Goal: Information Seeking & Learning: Check status

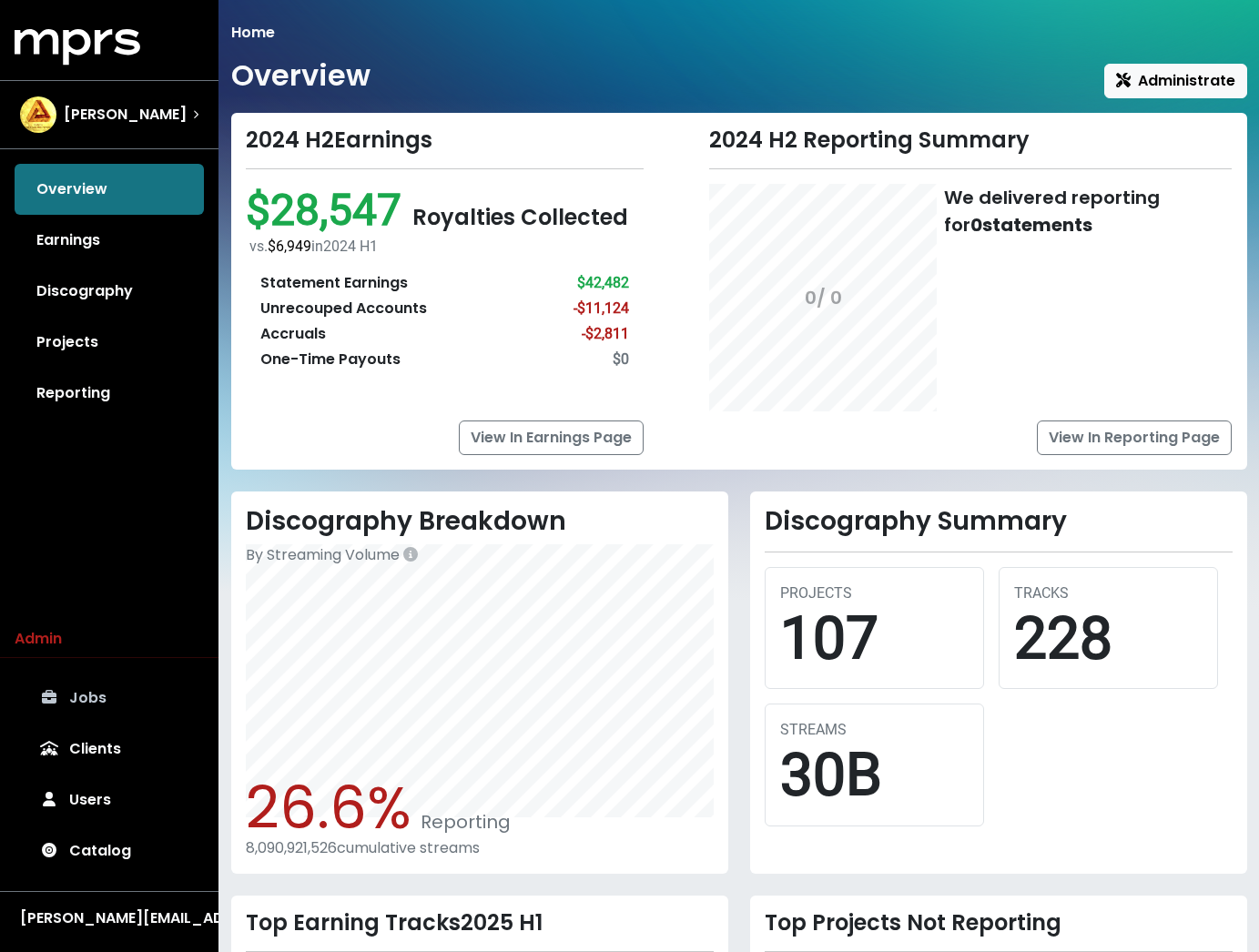
click at [107, 695] on link "Jobs" at bounding box center [109, 698] width 189 height 51
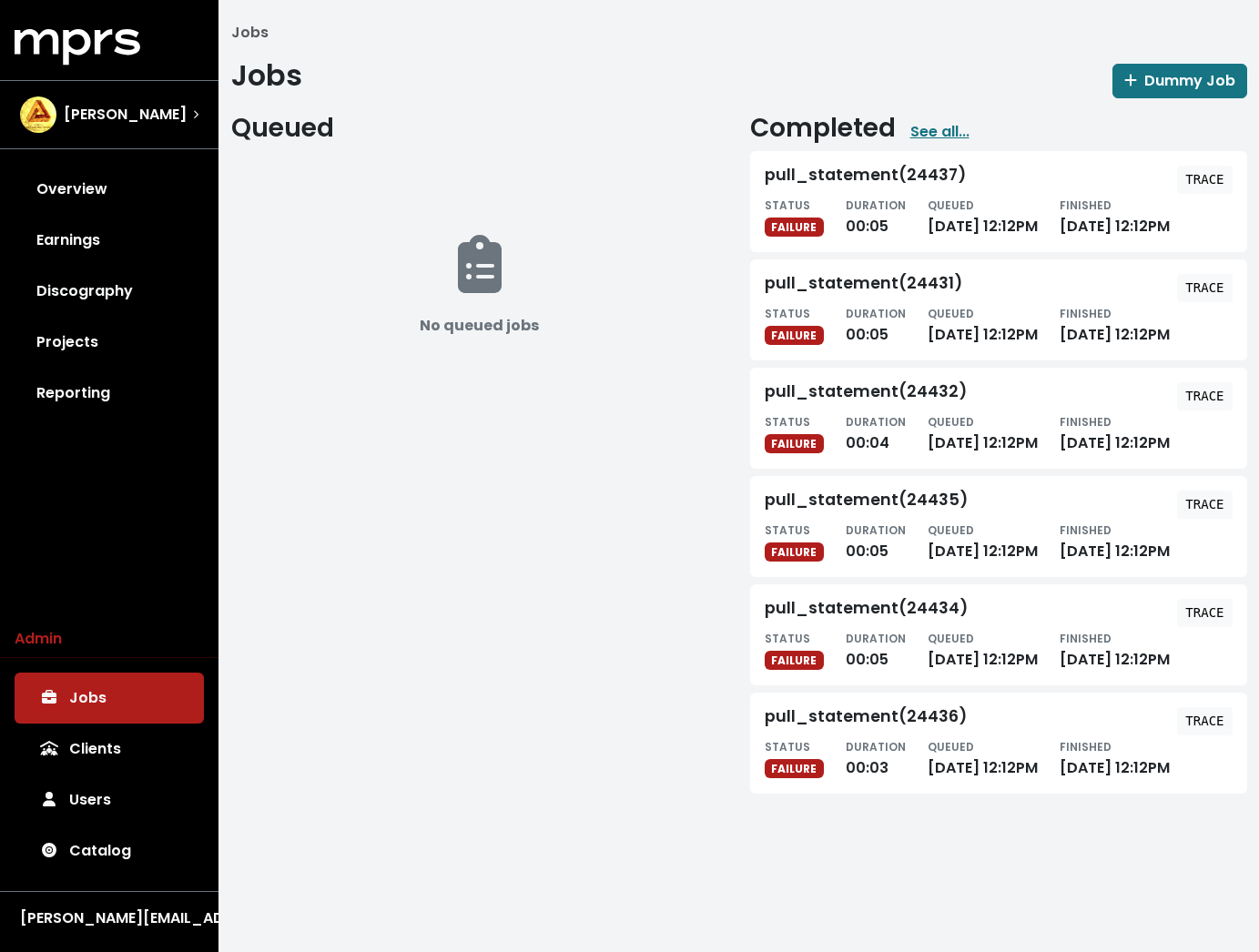
click at [1217, 180] on tt "TRACE" at bounding box center [1204, 180] width 38 height 15
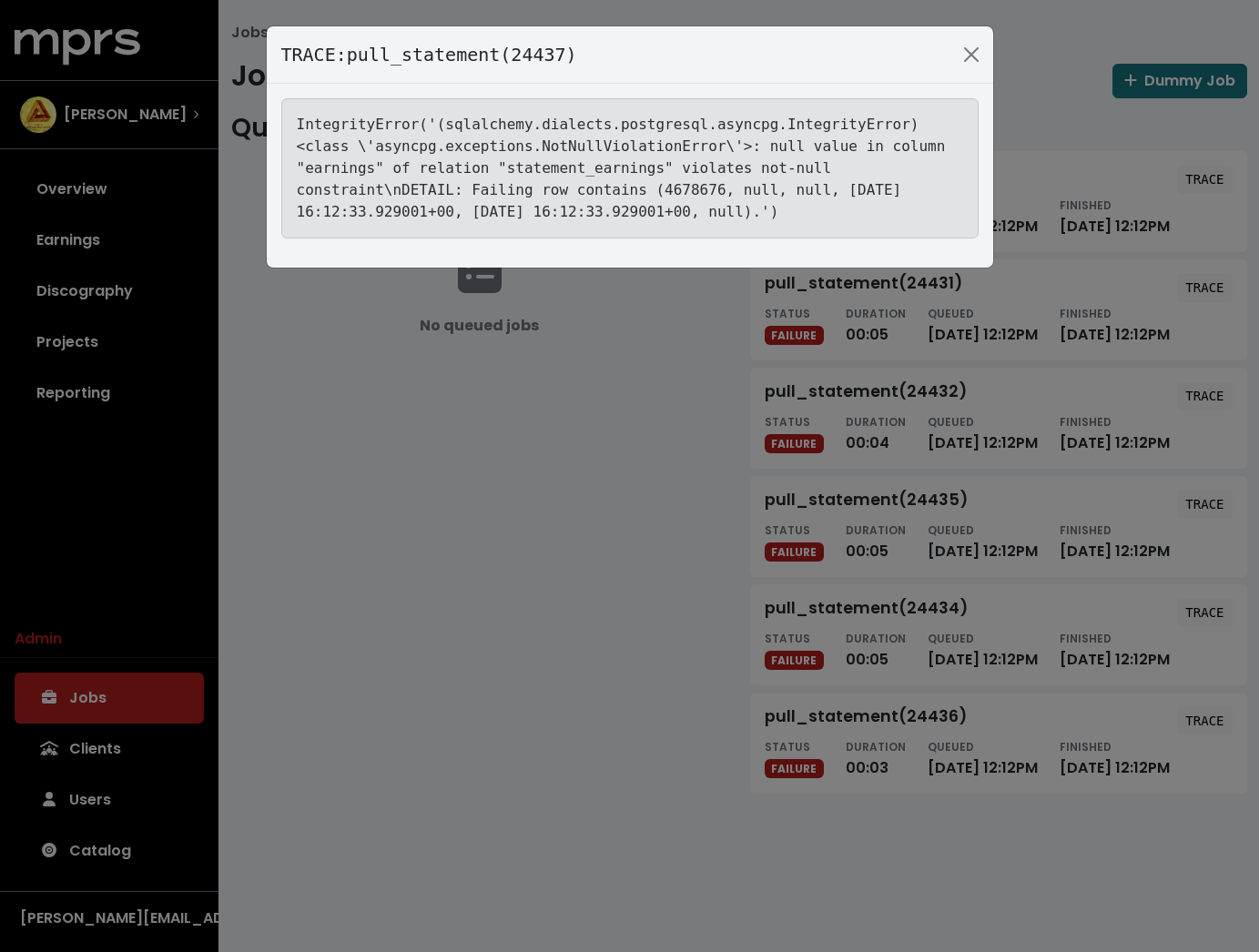
click at [842, 189] on tt "IntegrityError('(sqlalchemy.dialects.postgresql.asyncpg.IntegrityError) <class …" at bounding box center [621, 168] width 650 height 104
click at [867, 191] on tt "IntegrityError('(sqlalchemy.dialects.postgresql.asyncpg.IntegrityError) <class …" at bounding box center [621, 168] width 650 height 104
click at [865, 186] on tt "IntegrityError('(sqlalchemy.dialects.postgresql.asyncpg.IntegrityError) <class …" at bounding box center [621, 168] width 650 height 104
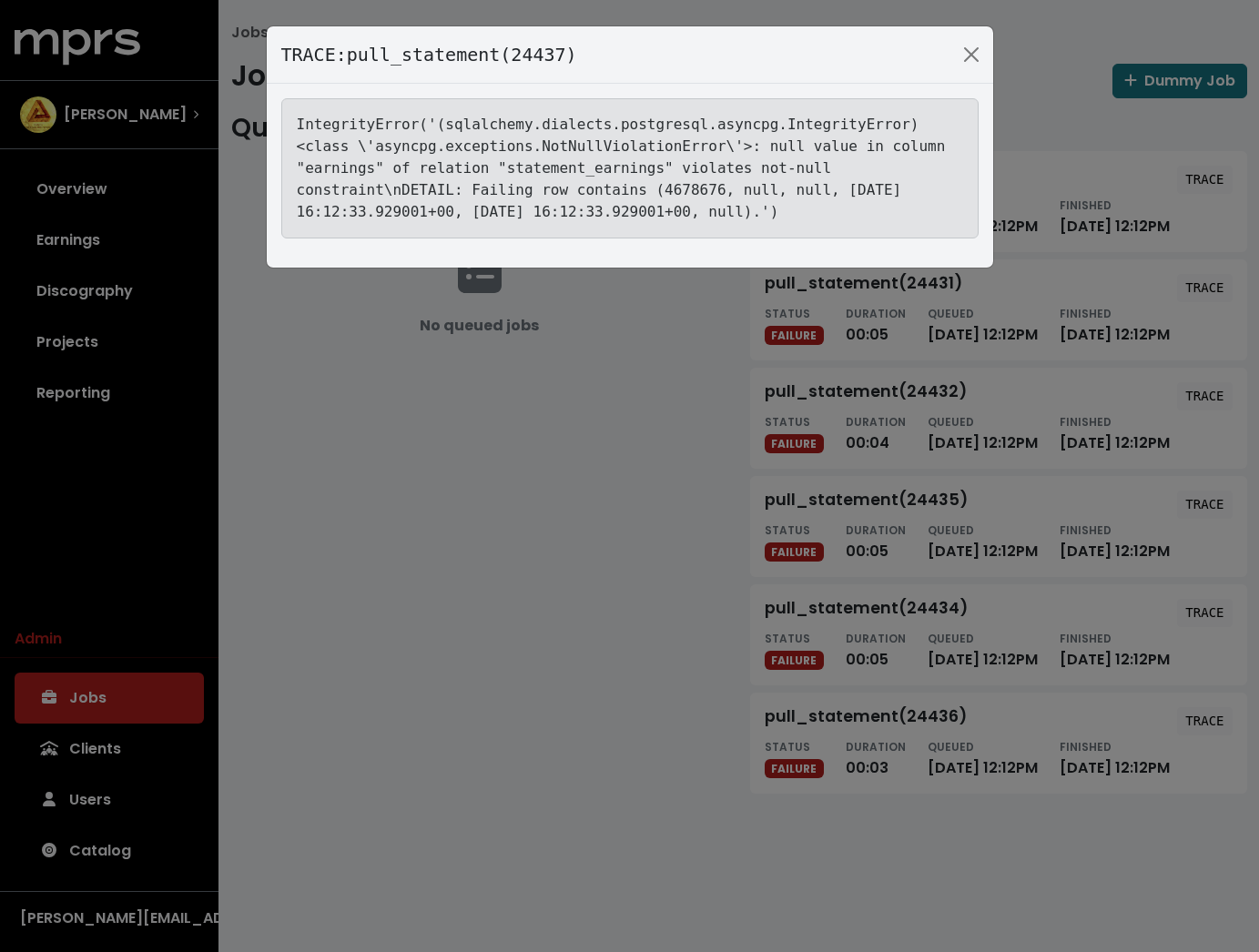
click at [865, 186] on tt "IntegrityError('(sqlalchemy.dialects.postgresql.asyncpg.IntegrityError) <class …" at bounding box center [621, 168] width 650 height 104
click at [869, 189] on tt "IntegrityError('(sqlalchemy.dialects.postgresql.asyncpg.IntegrityError) <class …" at bounding box center [621, 168] width 650 height 104
click at [690, 197] on tt "IntegrityError('(sqlalchemy.dialects.postgresql.asyncpg.IntegrityError) <class …" at bounding box center [621, 168] width 650 height 104
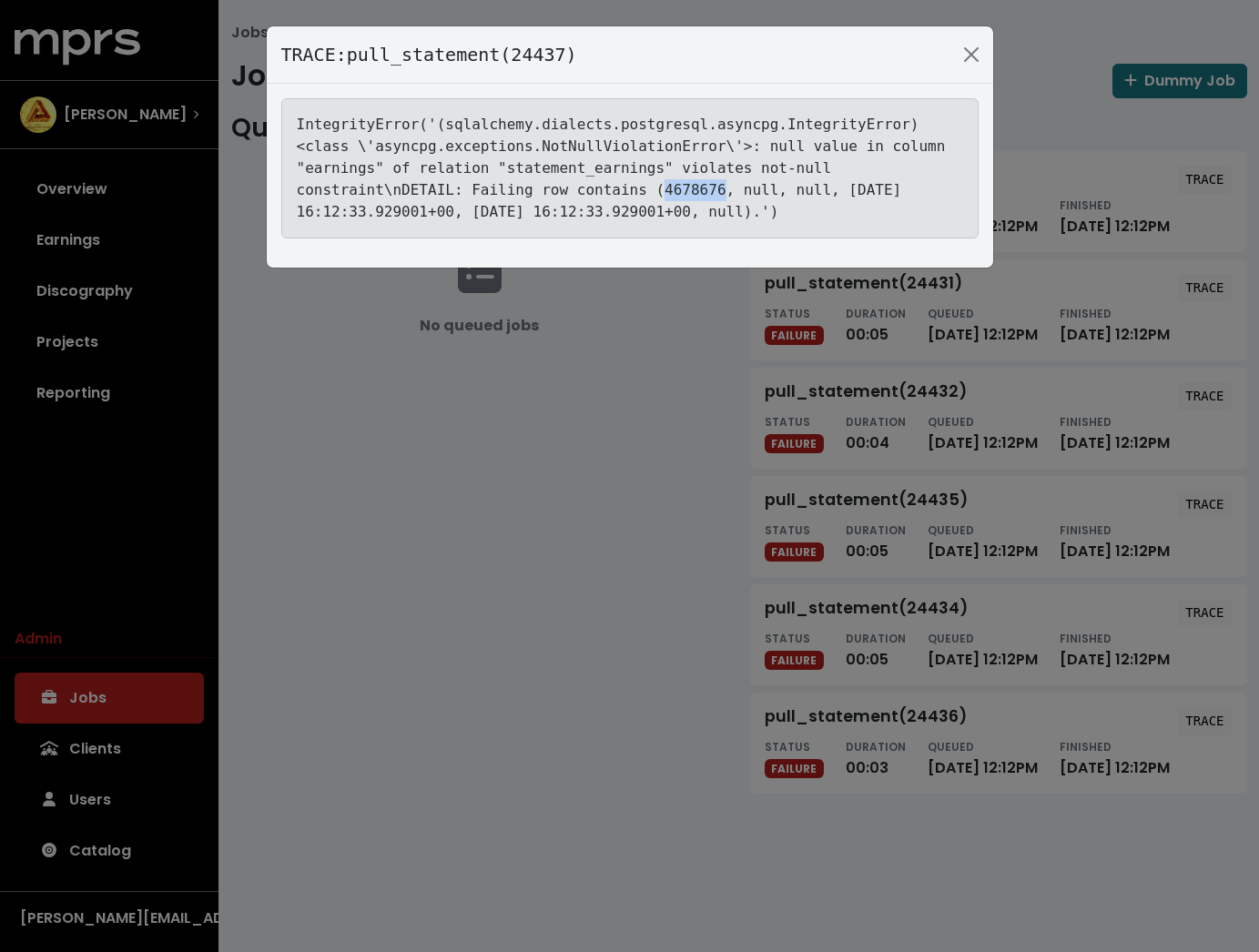
click at [690, 197] on tt "IntegrityError('(sqlalchemy.dialects.postgresql.asyncpg.IntegrityError) <class …" at bounding box center [621, 168] width 650 height 104
click at [690, 183] on tt "IntegrityError('(sqlalchemy.dialects.postgresql.asyncpg.IntegrityError) <class …" at bounding box center [621, 168] width 650 height 104
click at [1099, 370] on div "TRACE: pull_statement(24437) IntegrityError('(sqlalchemy.dialects.postgresql.as…" at bounding box center [629, 476] width 1259 height 952
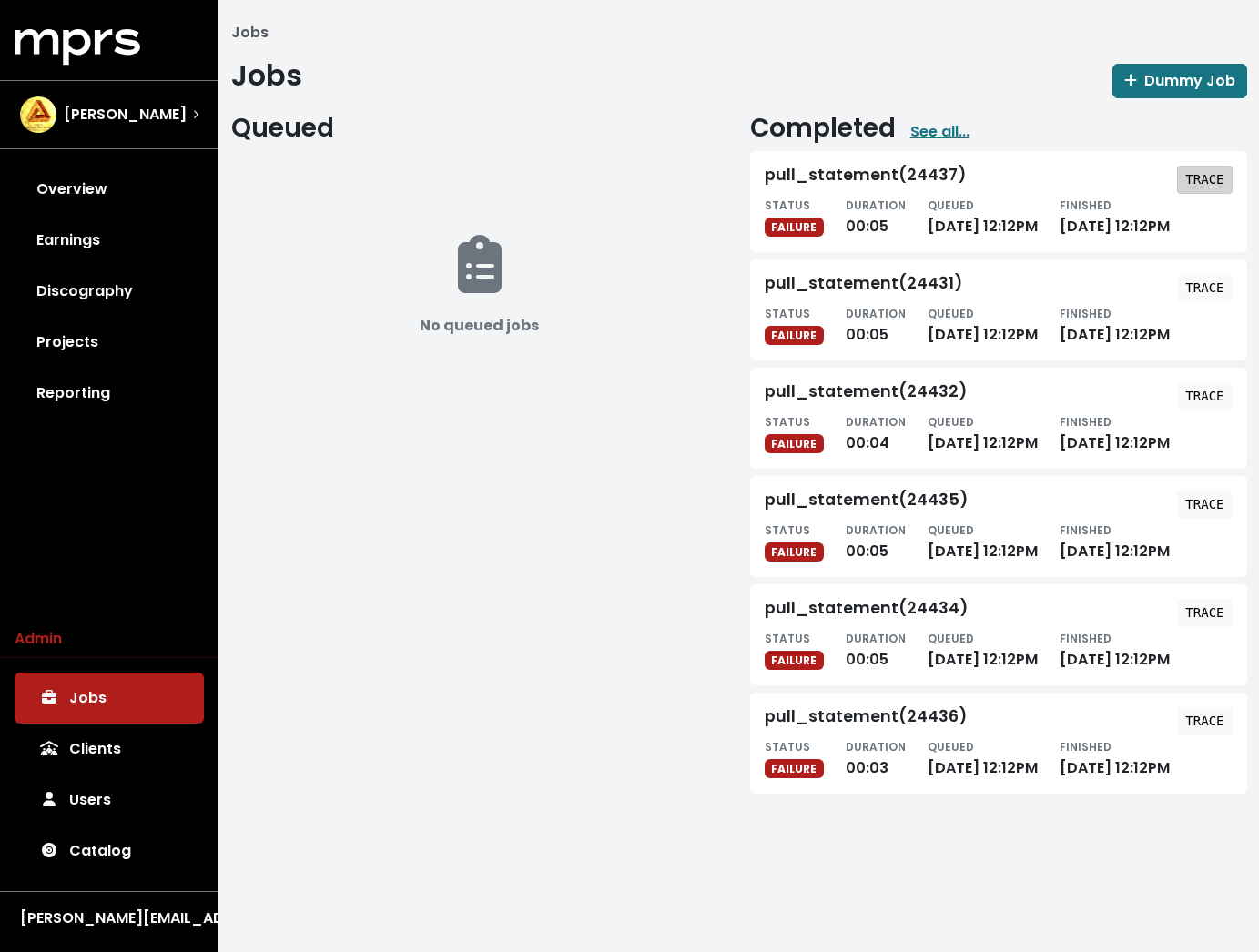
click at [1209, 178] on tt "TRACE" at bounding box center [1204, 180] width 38 height 15
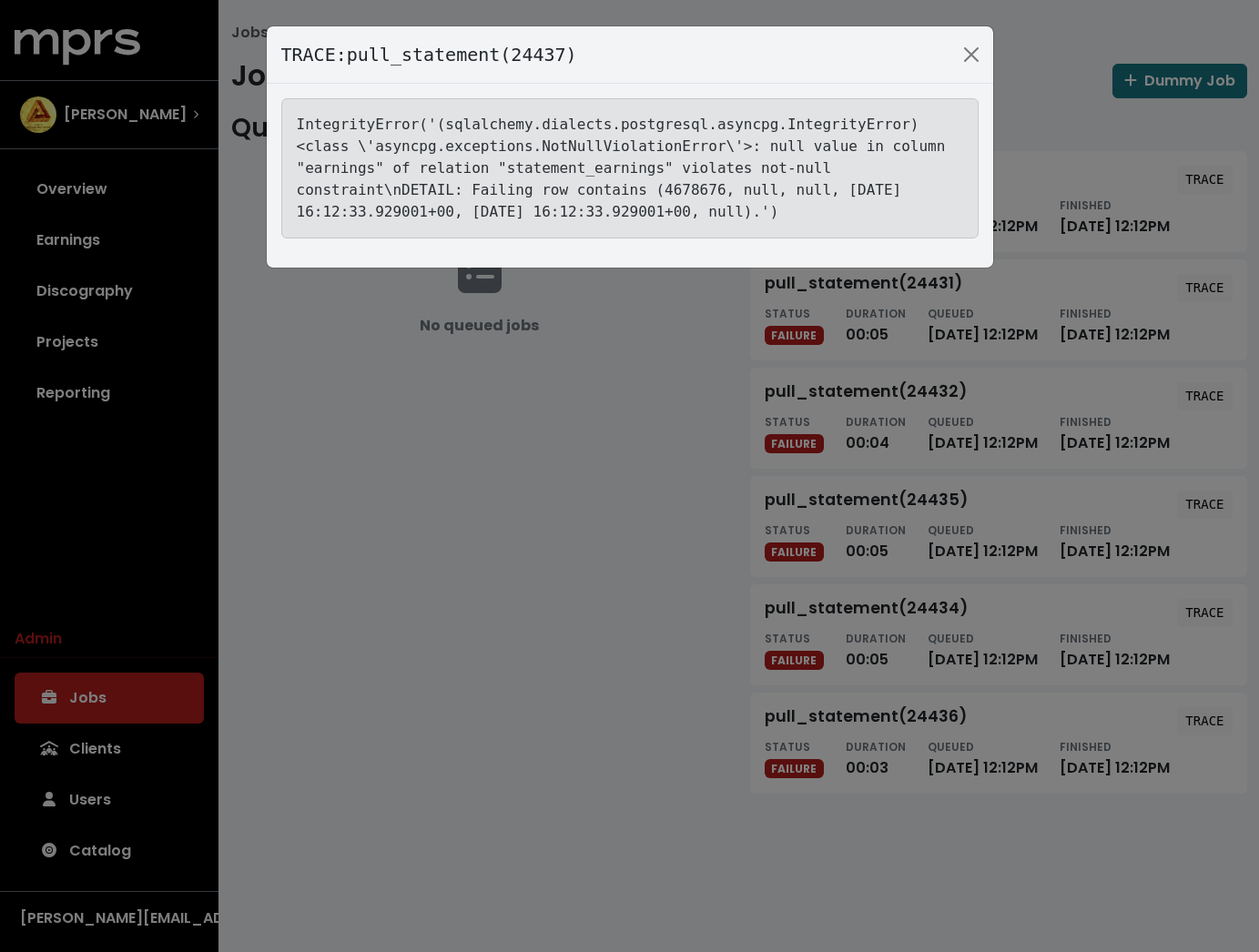
click at [601, 173] on tt "IntegrityError('(sqlalchemy.dialects.postgresql.asyncpg.IntegrityError) <class …" at bounding box center [621, 168] width 650 height 104
copy tt "statement_earnings"
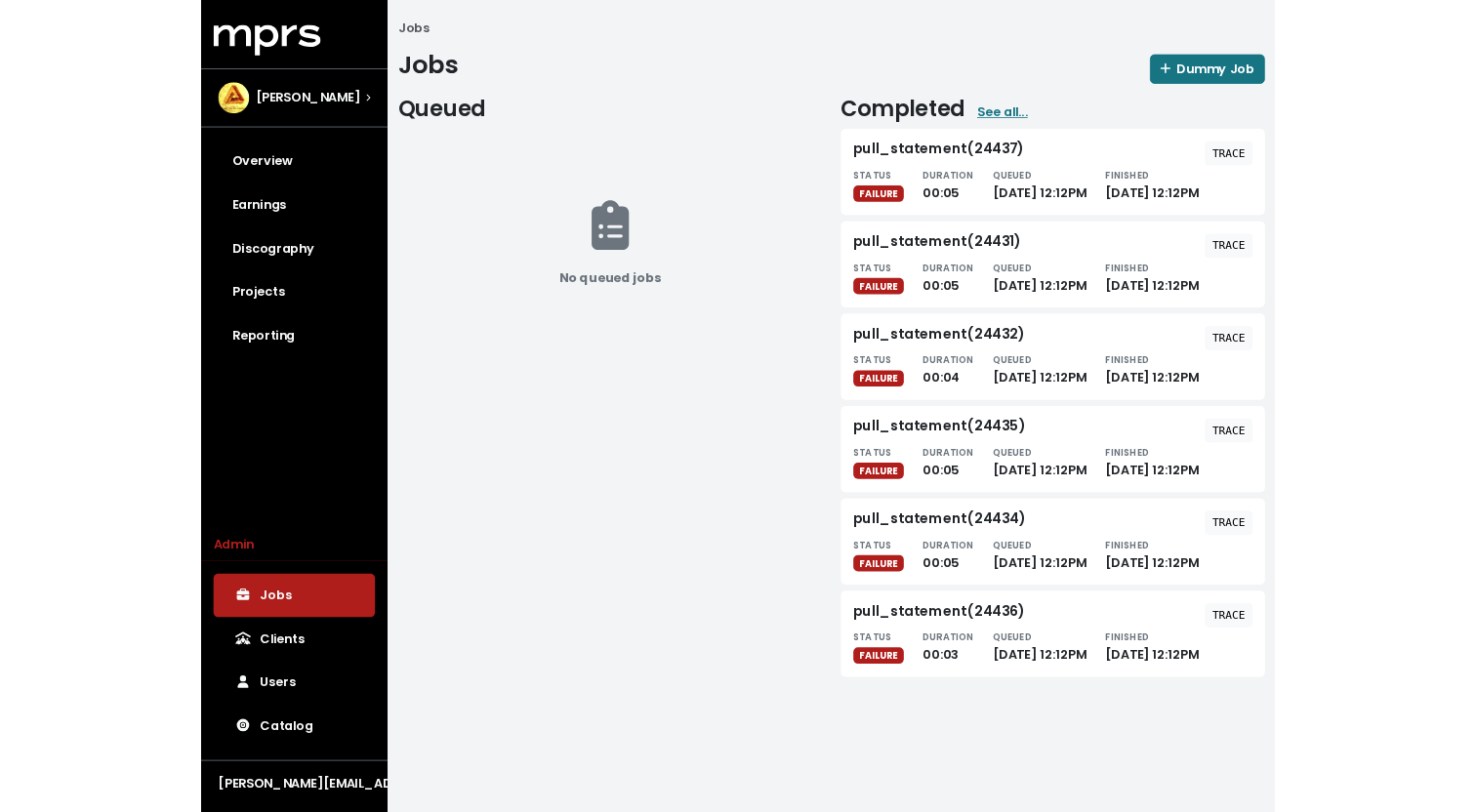
scroll to position [12, 0]
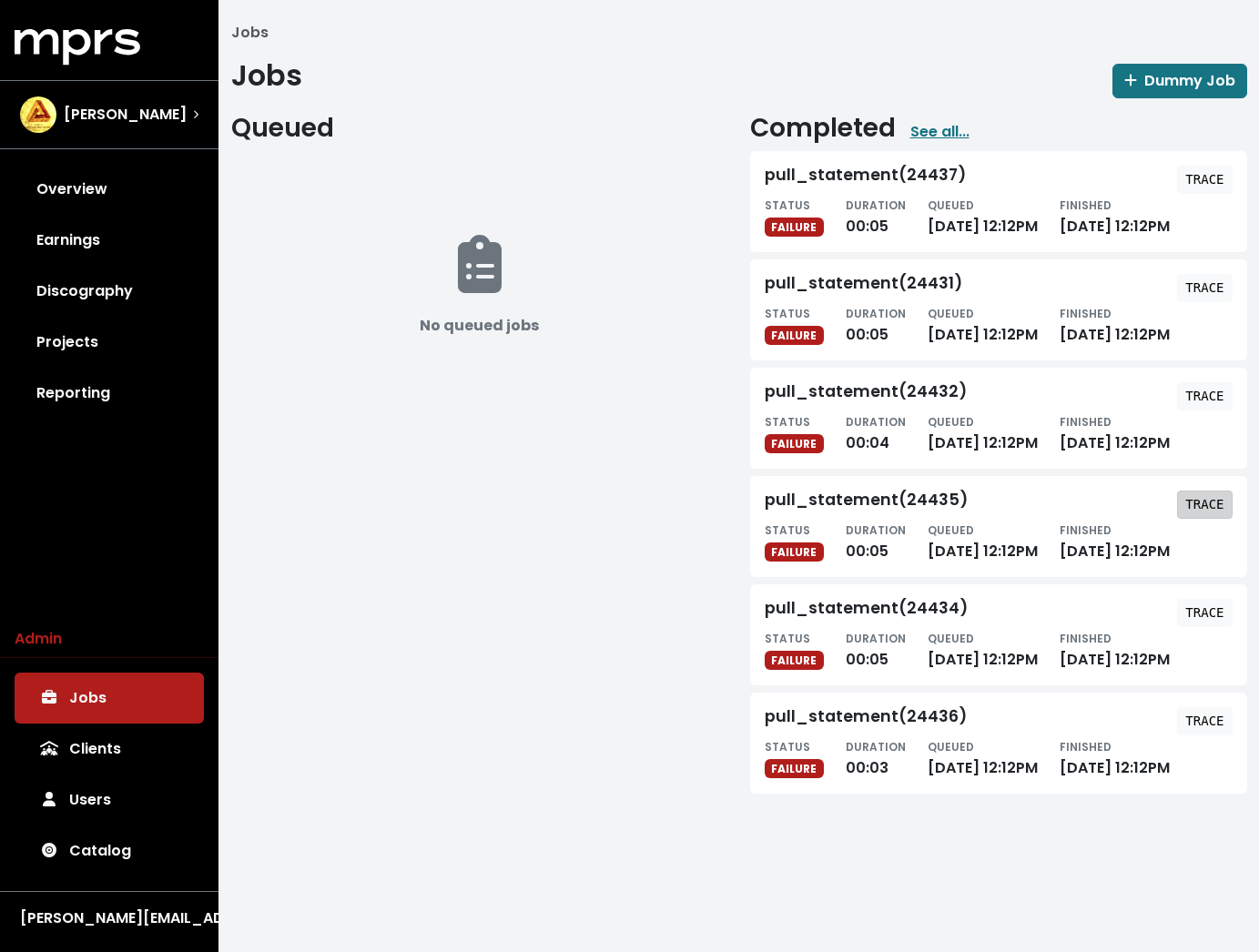
click at [1209, 519] on button "TRACE" at bounding box center [1204, 505] width 55 height 28
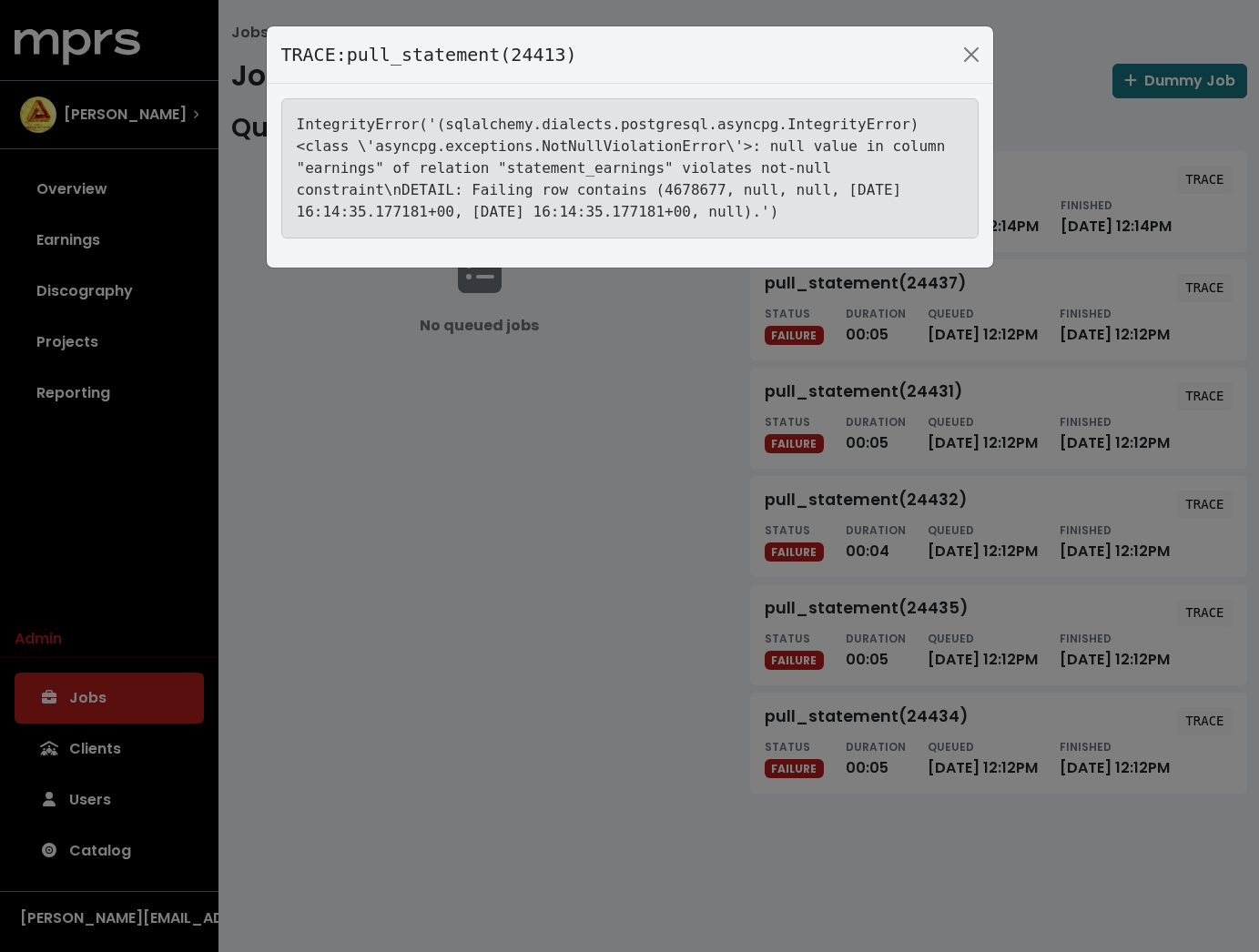
click at [709, 197] on tt "IntegrityError('(sqlalchemy.dialects.postgresql.asyncpg.IntegrityError) <class …" at bounding box center [621, 168] width 650 height 104
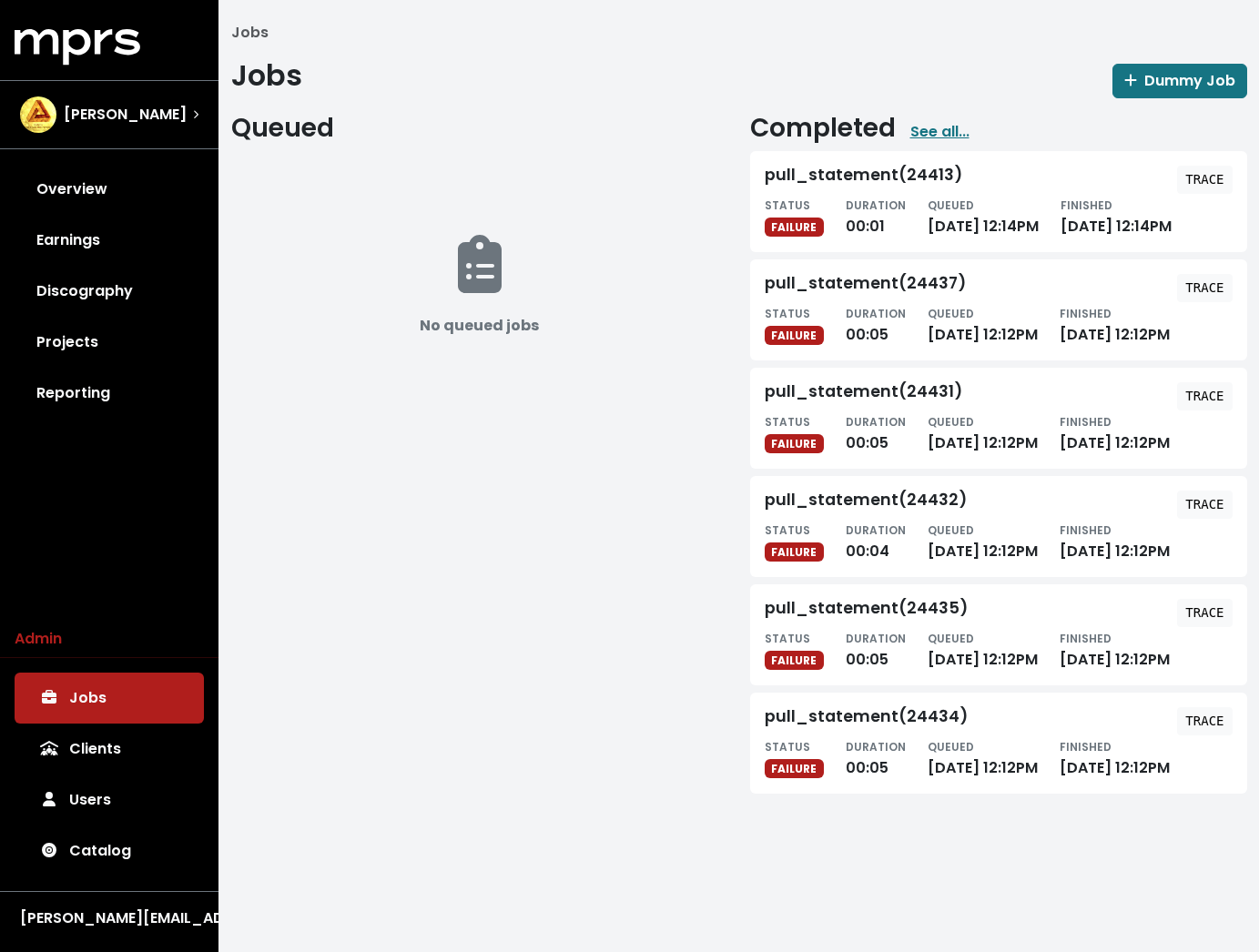
click at [988, 540] on div "QUEUED" at bounding box center [982, 529] width 110 height 21
click at [978, 519] on div "pull_statement(24432) TRACE" at bounding box center [999, 505] width 468 height 28
click at [1205, 172] on tt "TRACE" at bounding box center [1204, 180] width 38 height 15
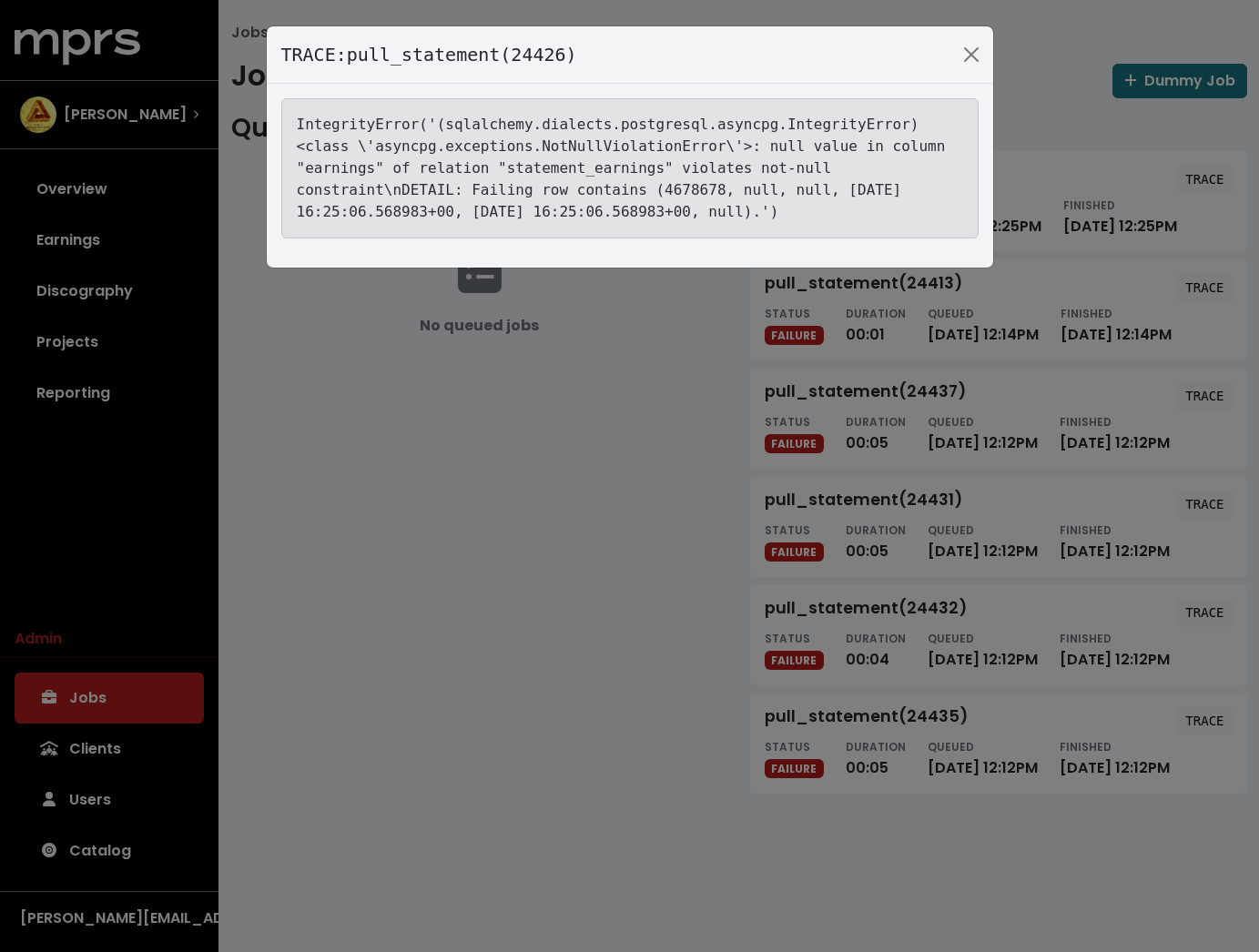
click at [613, 154] on tt "IntegrityError('(sqlalchemy.dialects.postgresql.asyncpg.IntegrityError) <class …" at bounding box center [621, 168] width 650 height 104
click at [608, 172] on tt "IntegrityError('(sqlalchemy.dialects.postgresql.asyncpg.IntegrityError) <class …" at bounding box center [621, 168] width 650 height 104
copy tt "statement_earnings"
